Goal: Information Seeking & Learning: Understand process/instructions

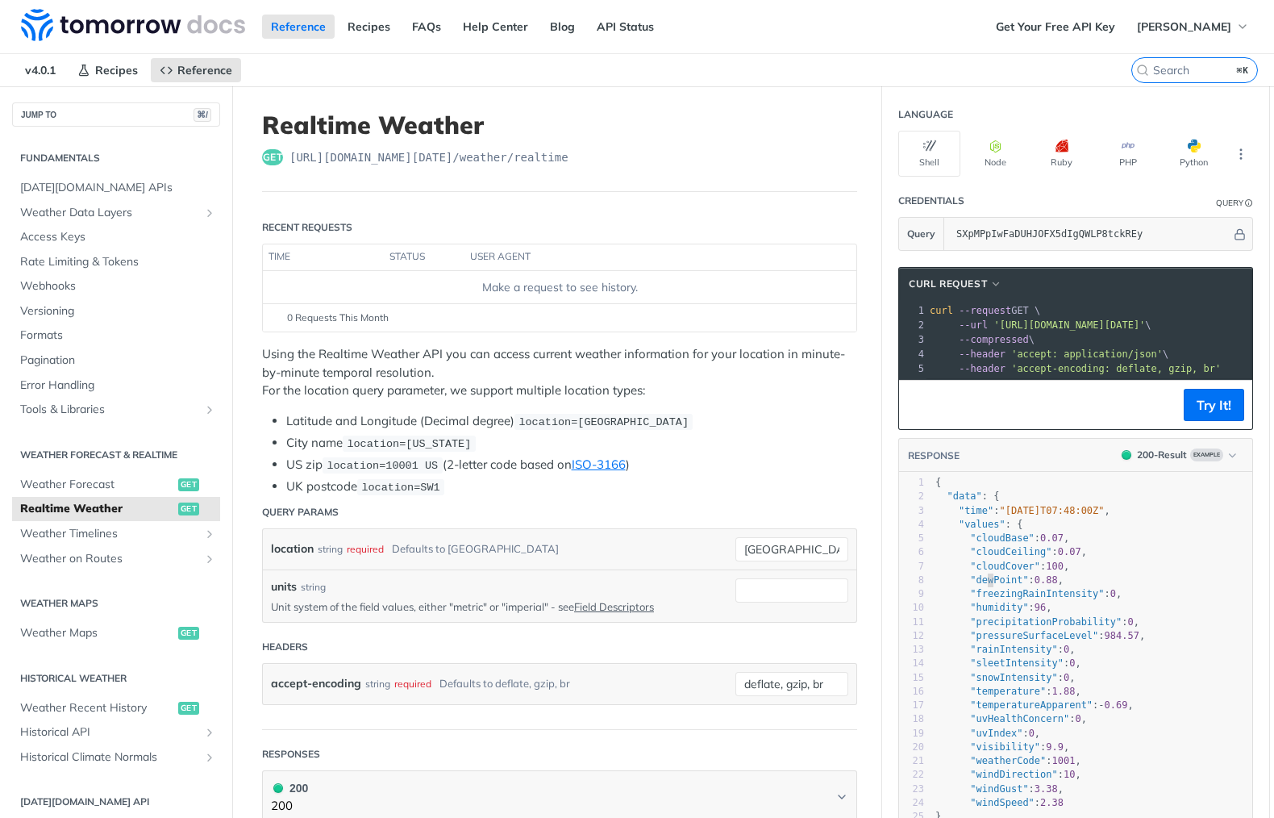
click at [988, 584] on span ""dewPoint"" at bounding box center [999, 579] width 58 height 11
click at [1036, 355] on span "'accept: application/json'" at bounding box center [1087, 353] width 152 height 11
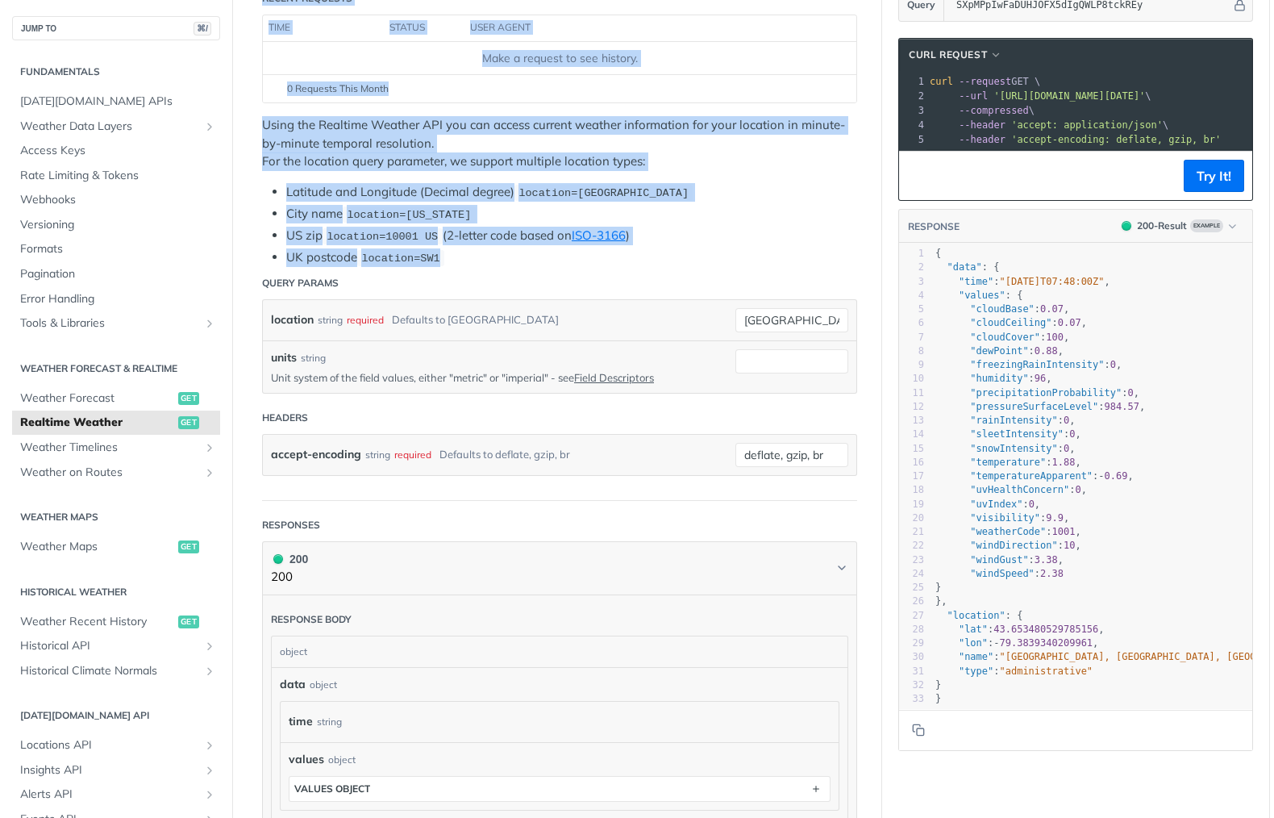
drag, startPoint x: 364, startPoint y: 140, endPoint x: 799, endPoint y: 271, distance: 454.9
click at [798, 247] on article "Realtime Weather get [URL][DOMAIN_NAME][DATE] /weather/realtime Recent Requests…" at bounding box center [559, 587] width 645 height 1461
click at [773, 230] on li "US zip location=10001 US (2-letter code based on ISO-3166 )" at bounding box center [571, 236] width 571 height 19
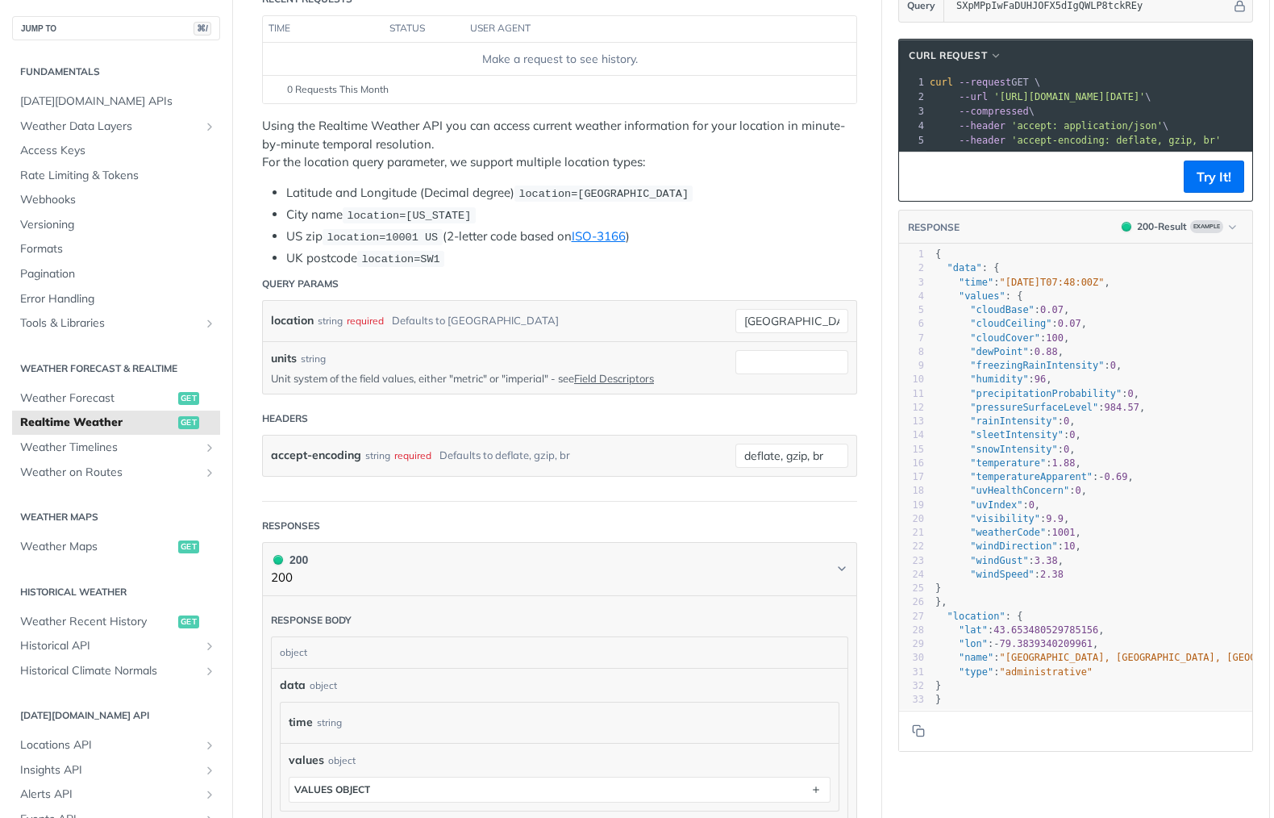
click at [770, 254] on li "UK postcode location=SW1" at bounding box center [571, 258] width 571 height 19
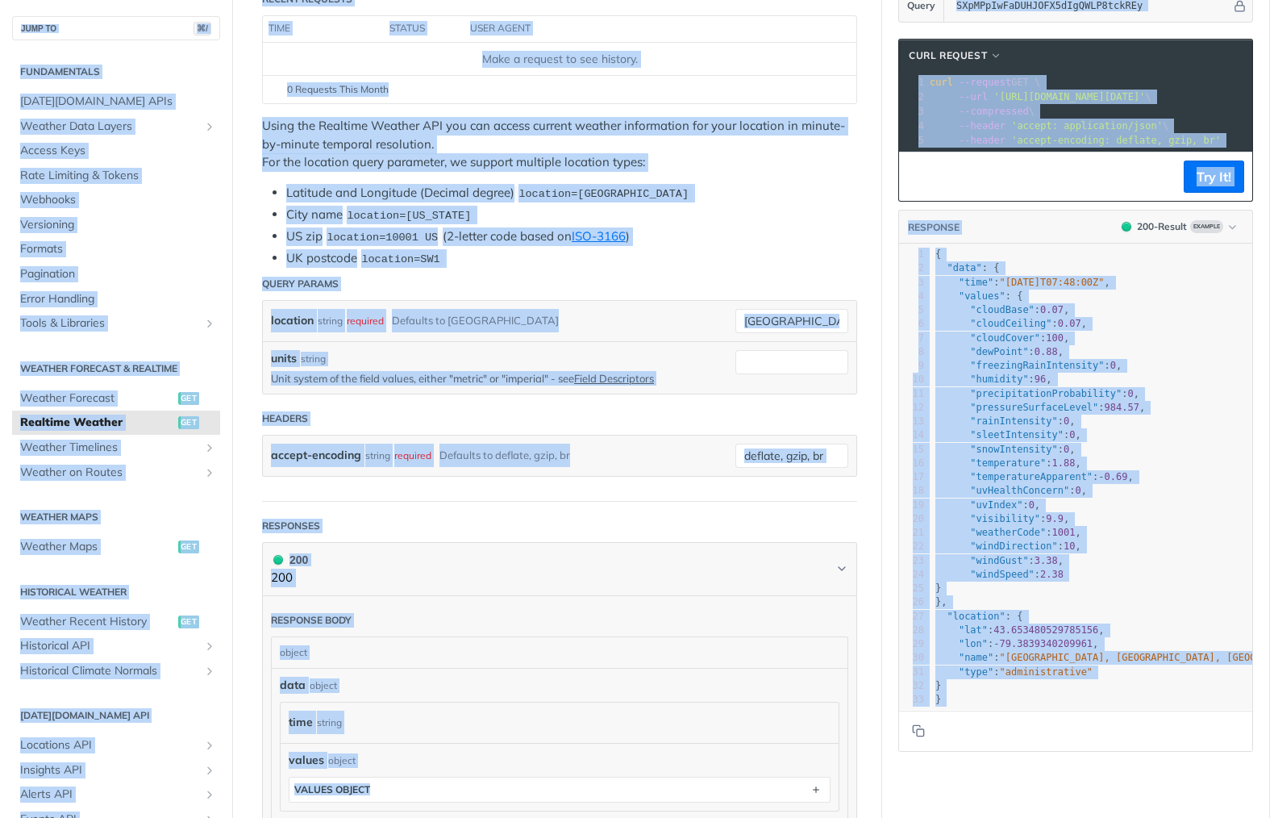
copy body "Lore ip Dolorsi Ametconse Adipisc ELIt Sedd Eiusmo Temp INC Utlabo Etdolor Magn…"
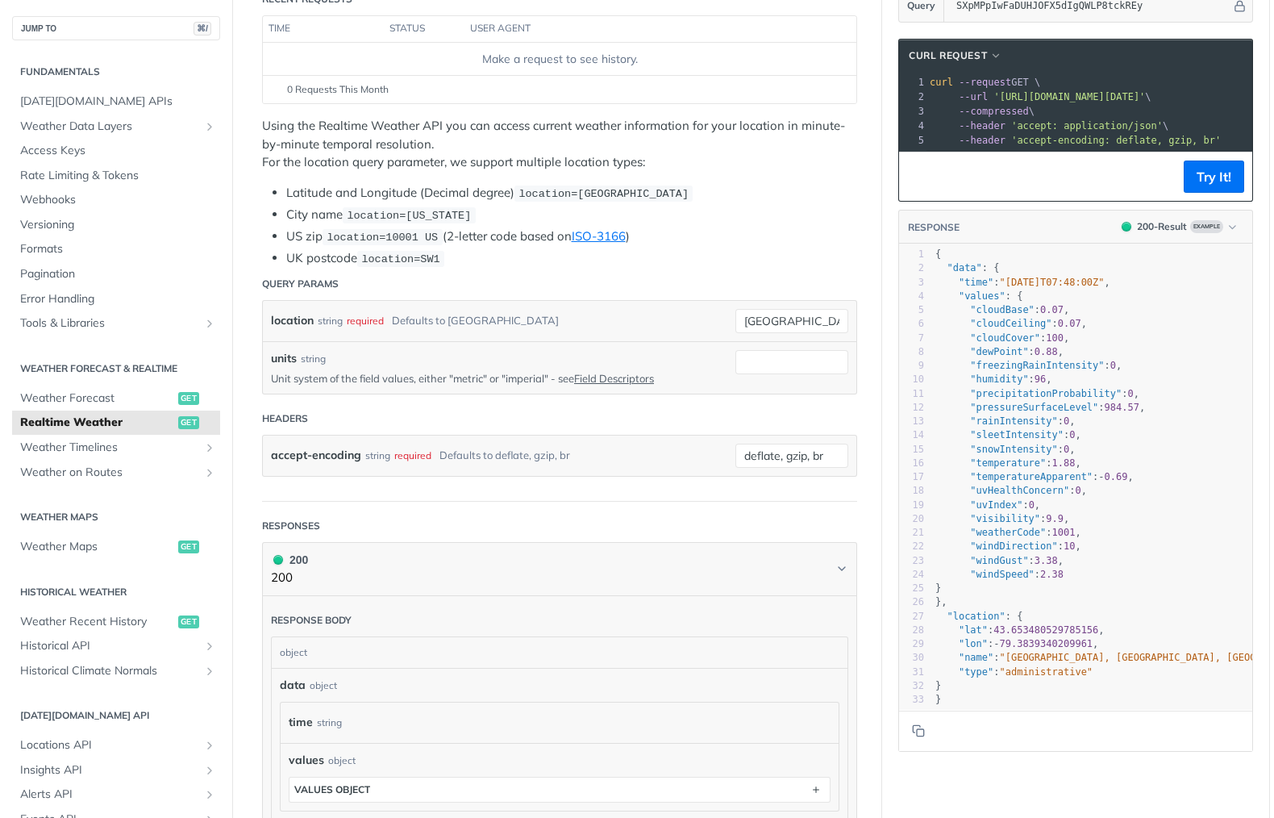
drag, startPoint x: 725, startPoint y: 253, endPoint x: 726, endPoint y: 270, distance: 17.0
click at [725, 253] on li "UK postcode location=SW1" at bounding box center [571, 258] width 571 height 19
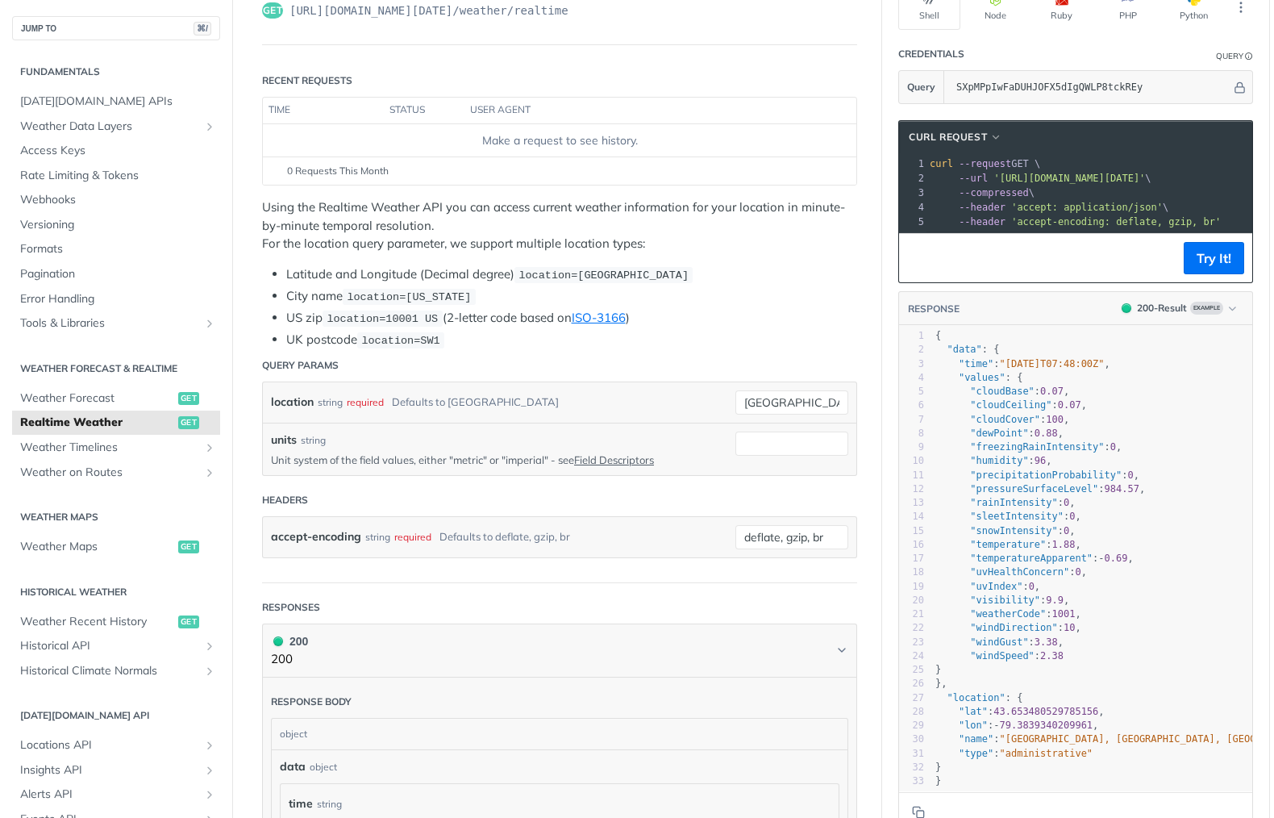
scroll to position [0, 0]
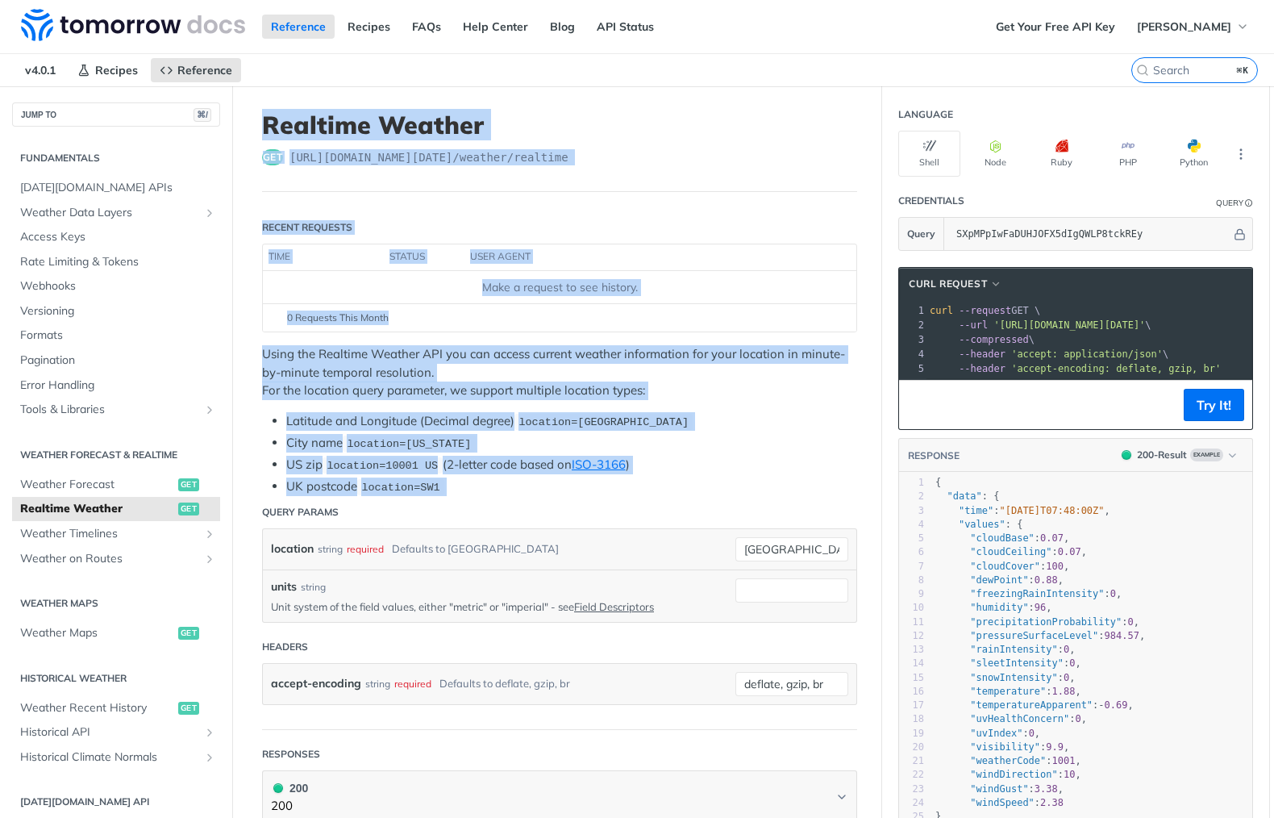
drag, startPoint x: 271, startPoint y: 119, endPoint x: 560, endPoint y: 491, distance: 471.4
click at [643, 496] on article "Realtime Weather get [URL][DOMAIN_NAME][DATE] /weather/realtime Recent Requests…" at bounding box center [559, 816] width 645 height 1461
copy article "Realtime Weather get [URL][DOMAIN_NAME][DATE] /weather/realtime Recent Requests…"
